Goal: Information Seeking & Learning: Learn about a topic

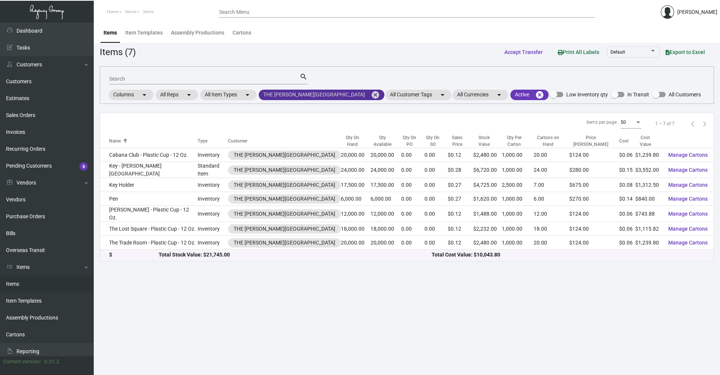
click at [371, 94] on mat-icon "cancel" at bounding box center [375, 94] width 9 height 9
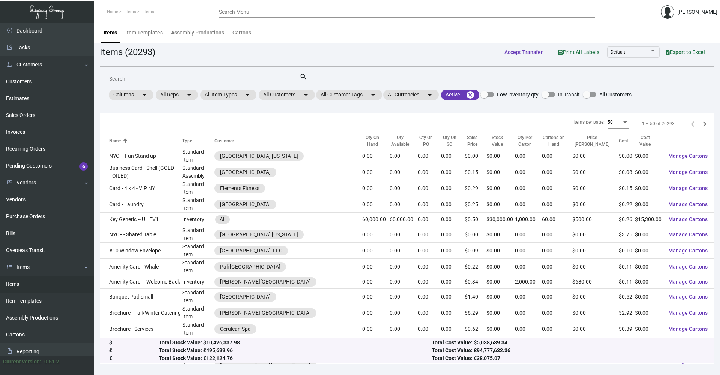
click at [284, 83] on div "Search" at bounding box center [204, 79] width 191 height 12
click at [286, 75] on div "Search" at bounding box center [204, 79] width 191 height 12
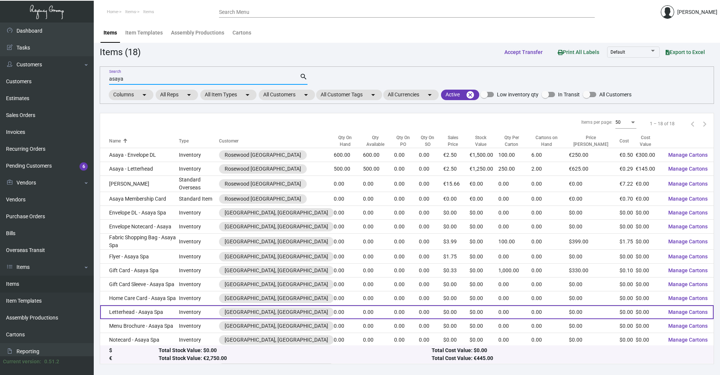
type input "asaya"
click at [187, 305] on td "Inventory" at bounding box center [199, 312] width 40 height 14
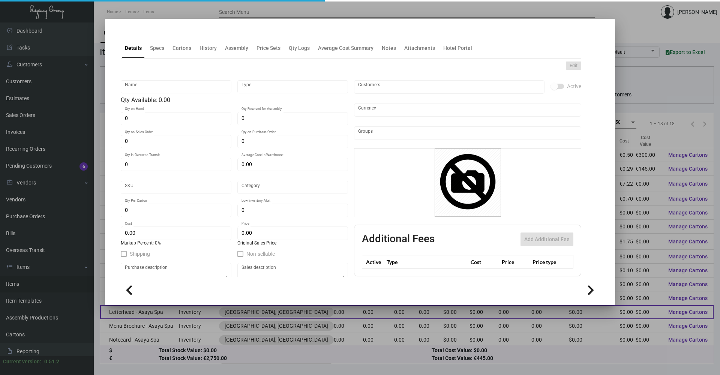
type input "Letterhead - Asaya Spa"
type input "Inventory"
type input "$ 0.00"
type input "Standard"
type input "$ 0.00"
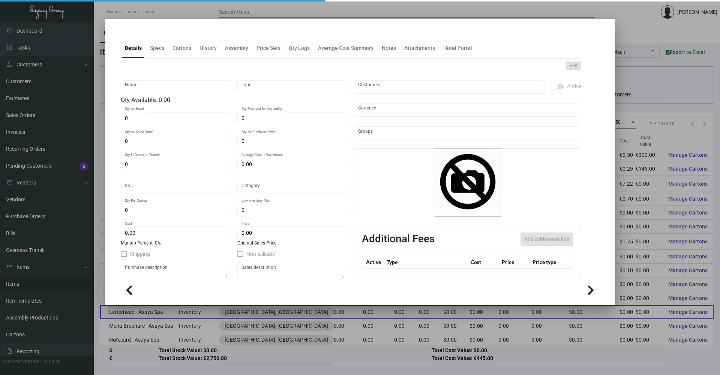
type input "$ 0.00"
checkbox input "true"
type input "United States Dollar $"
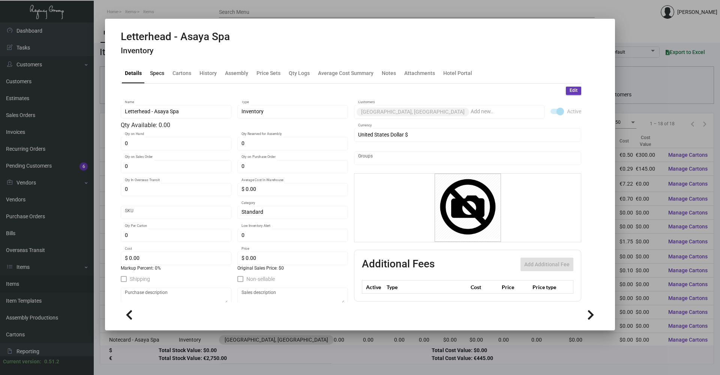
click at [164, 73] on div "Specs" at bounding box center [157, 73] width 20 height 18
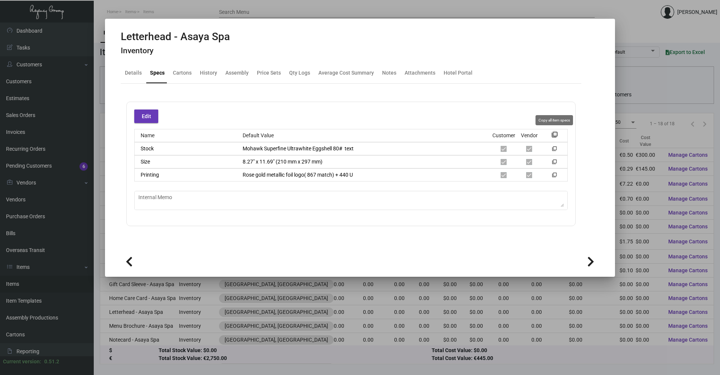
click at [556, 134] on mat-icon "filter_none" at bounding box center [555, 137] width 6 height 6
drag, startPoint x: 581, startPoint y: 154, endPoint x: 585, endPoint y: 153, distance: 3.8
click at [581, 154] on mat-tab-group "Details Specs Cartons History Assembly Price Sets Qty Logs Average Cost Summary…" at bounding box center [351, 154] width 479 height 190
click at [610, 344] on div at bounding box center [360, 187] width 720 height 375
